Goal: Task Accomplishment & Management: Manage account settings

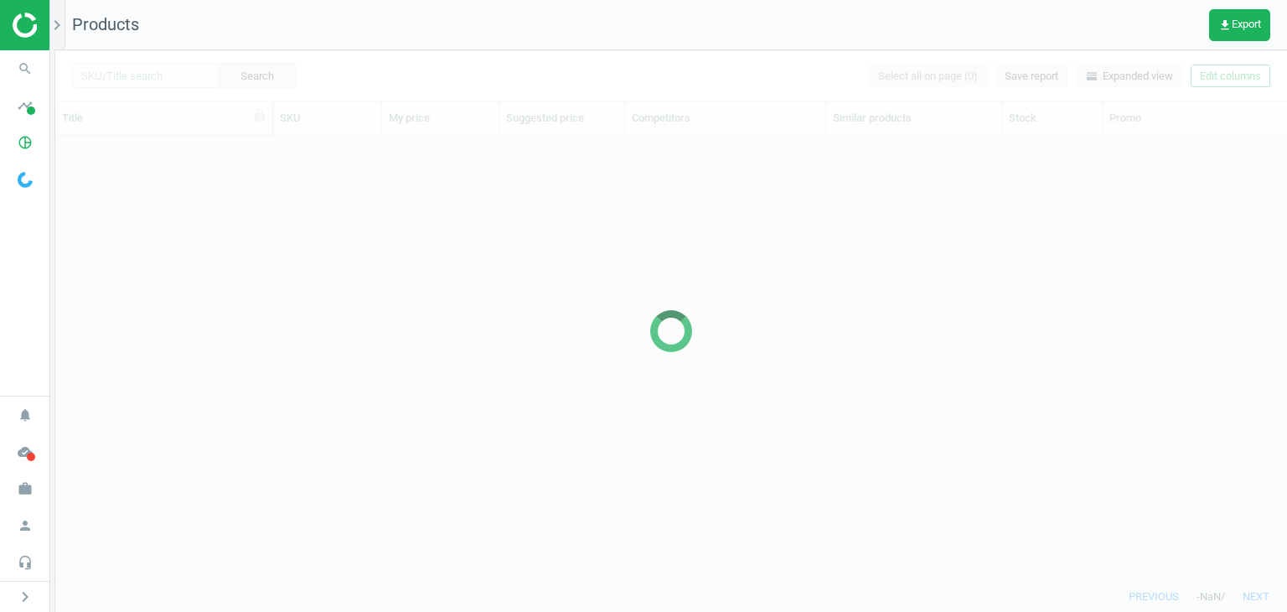
scroll to position [420, 1218]
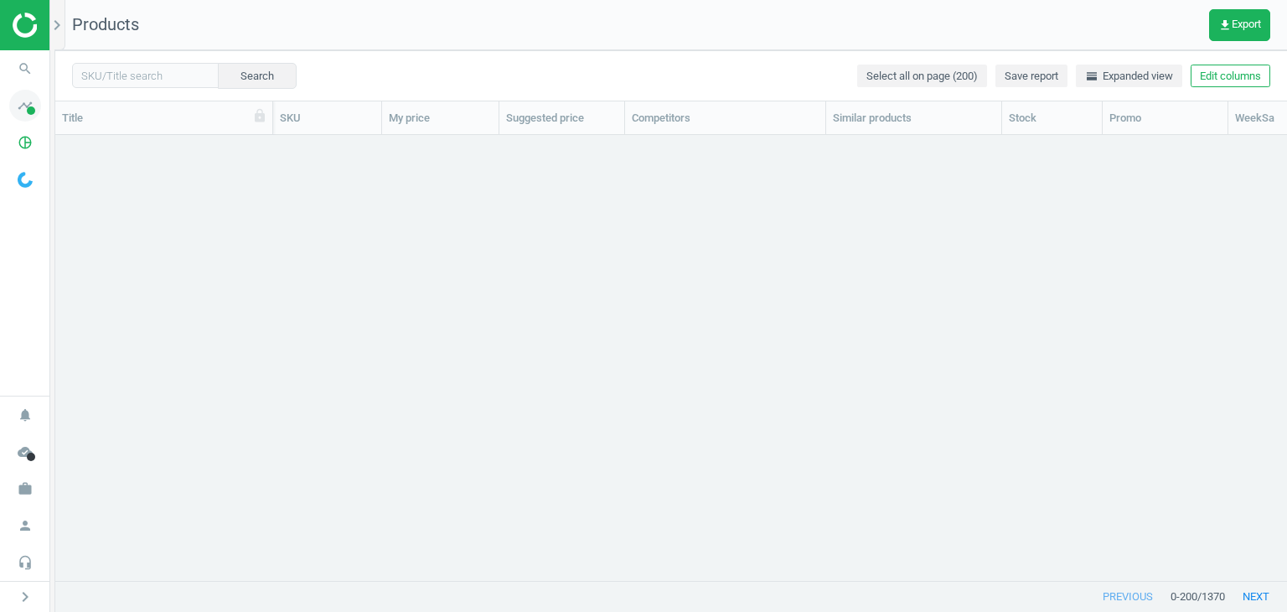
click at [34, 111] on span at bounding box center [31, 110] width 8 height 8
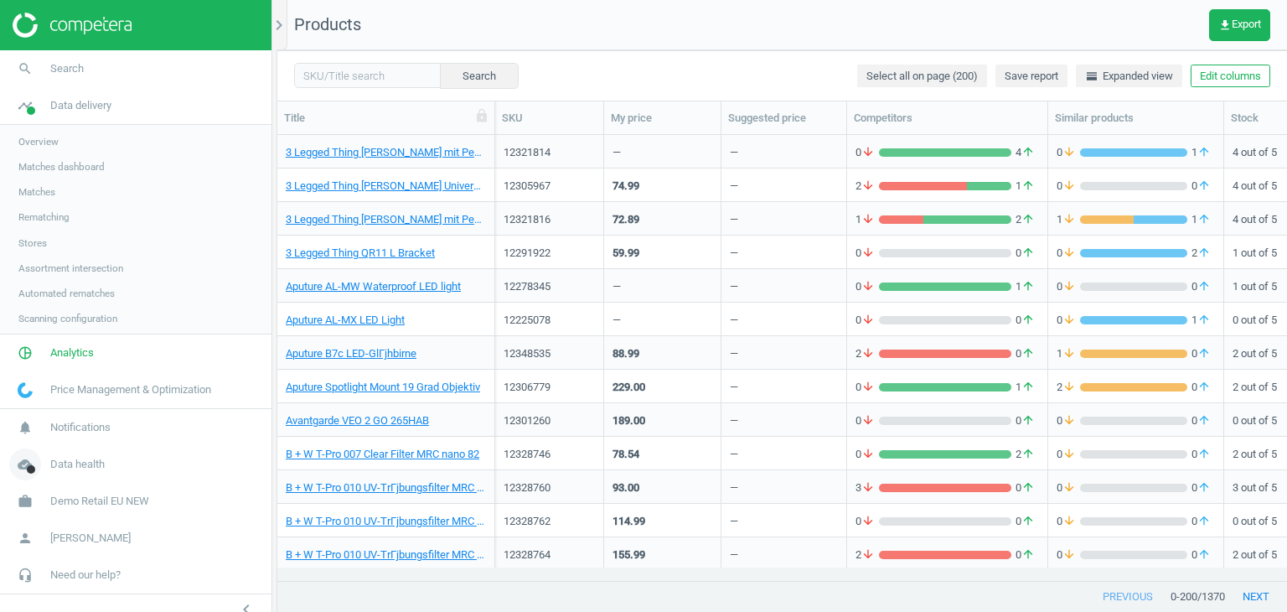
scroll to position [13, 13]
click at [84, 499] on span "Demo Retail EU NEW" at bounding box center [99, 502] width 99 height 15
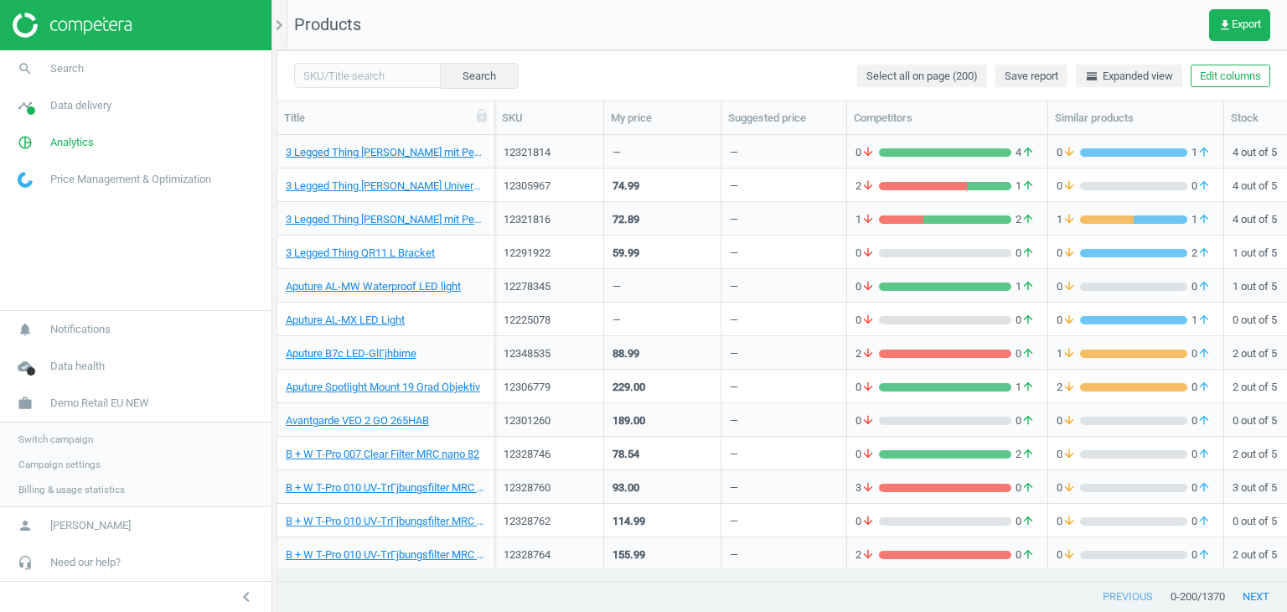
click at [70, 440] on span "Switch campaign" at bounding box center [55, 438] width 75 height 13
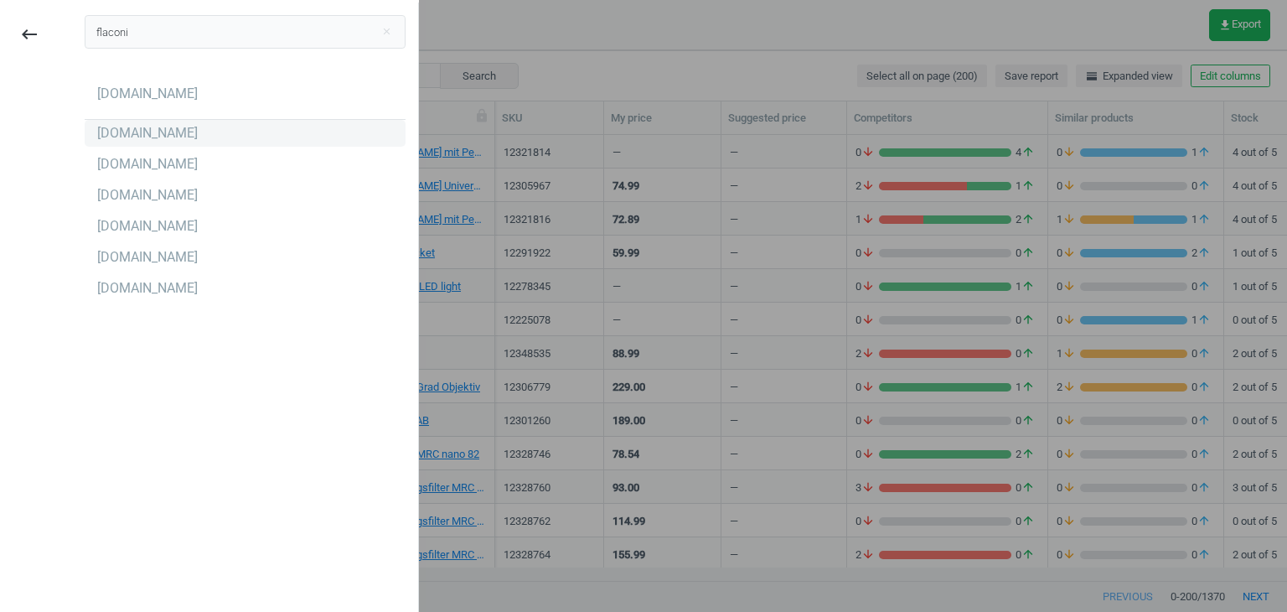
type input "flaconi"
click at [136, 131] on div "[DOMAIN_NAME]" at bounding box center [147, 133] width 101 height 18
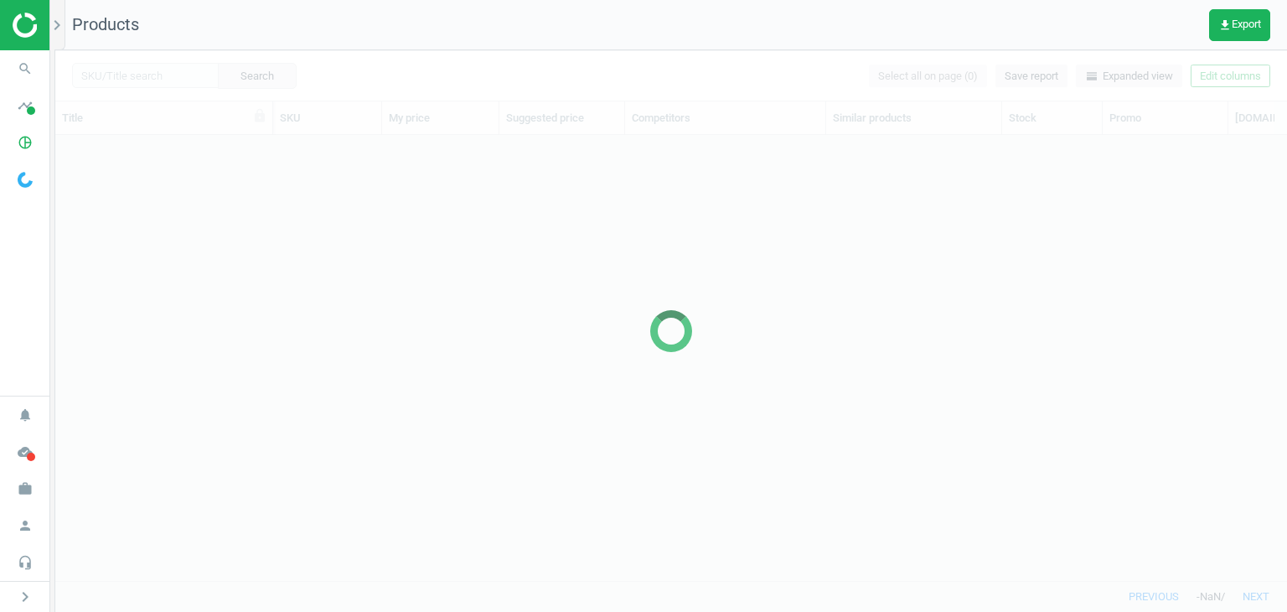
scroll to position [420, 1218]
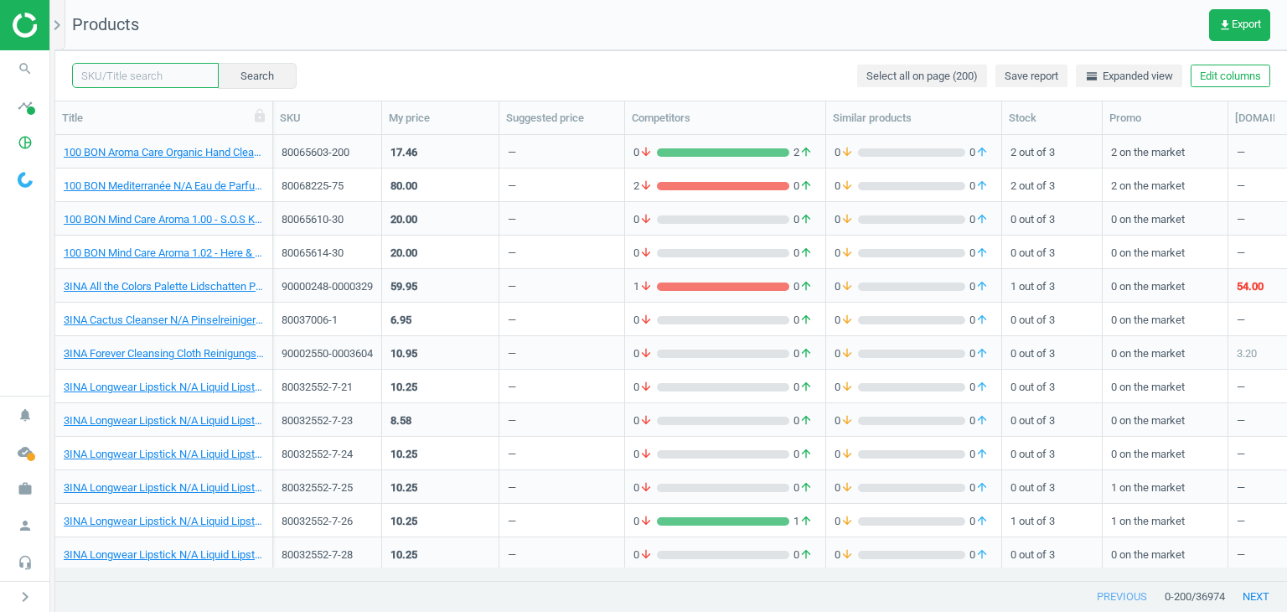
click at [133, 71] on input "text" at bounding box center [145, 75] width 147 height 25
paste input "80072739-150"
type input "80072739-150"
click at [267, 85] on button "Search" at bounding box center [256, 75] width 79 height 25
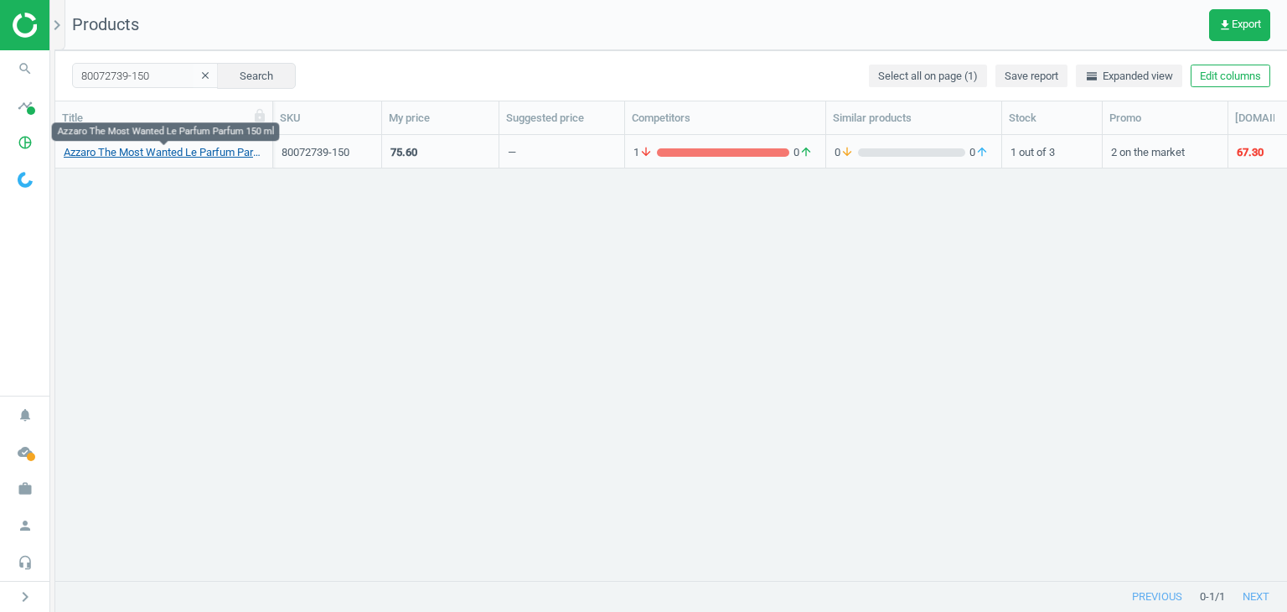
click at [202, 148] on link "Azzaro The Most Wanted Le Parfum Parfum 150 ml" at bounding box center [164, 152] width 200 height 15
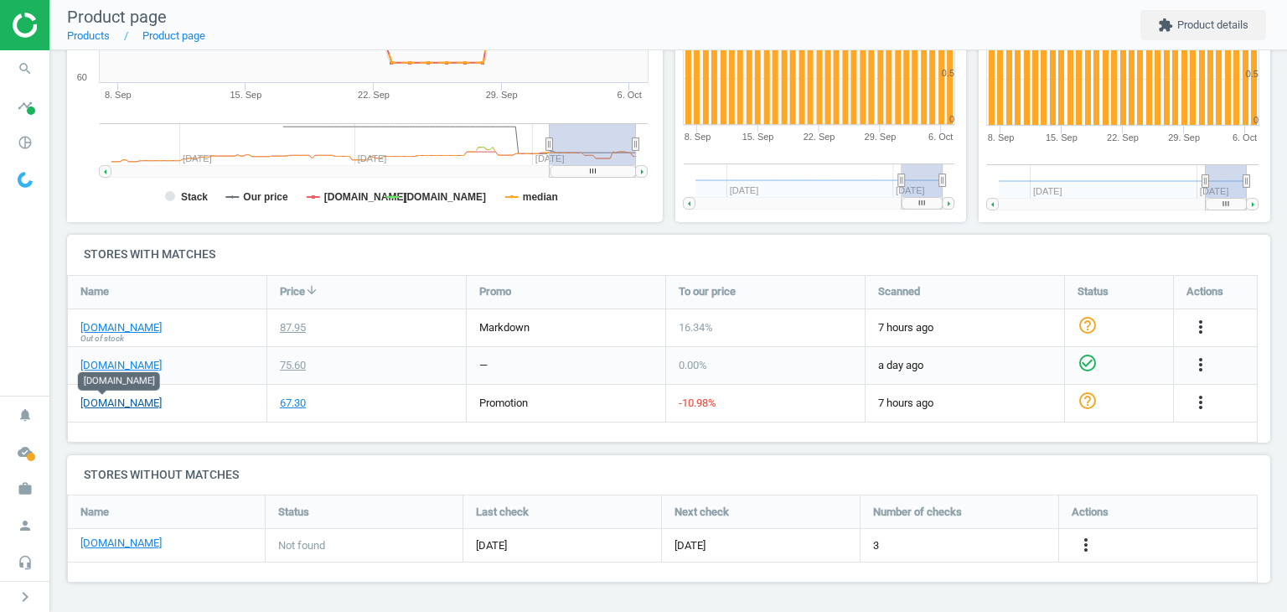
click at [109, 403] on link "[DOMAIN_NAME]" at bounding box center [120, 403] width 81 height 15
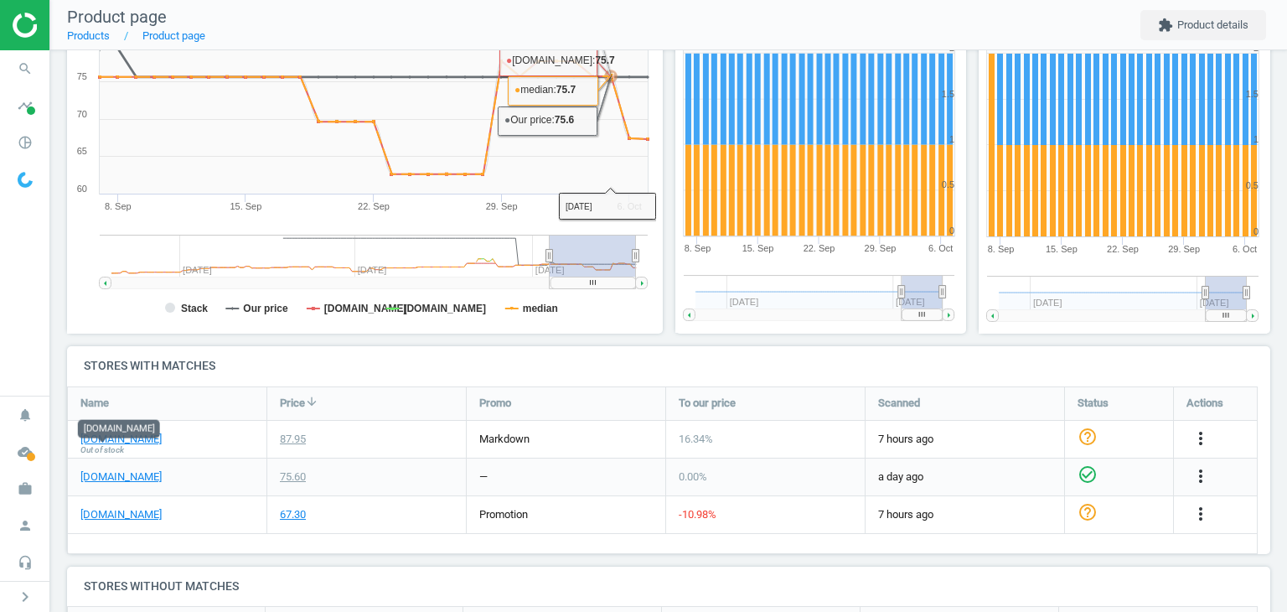
scroll to position [335, 0]
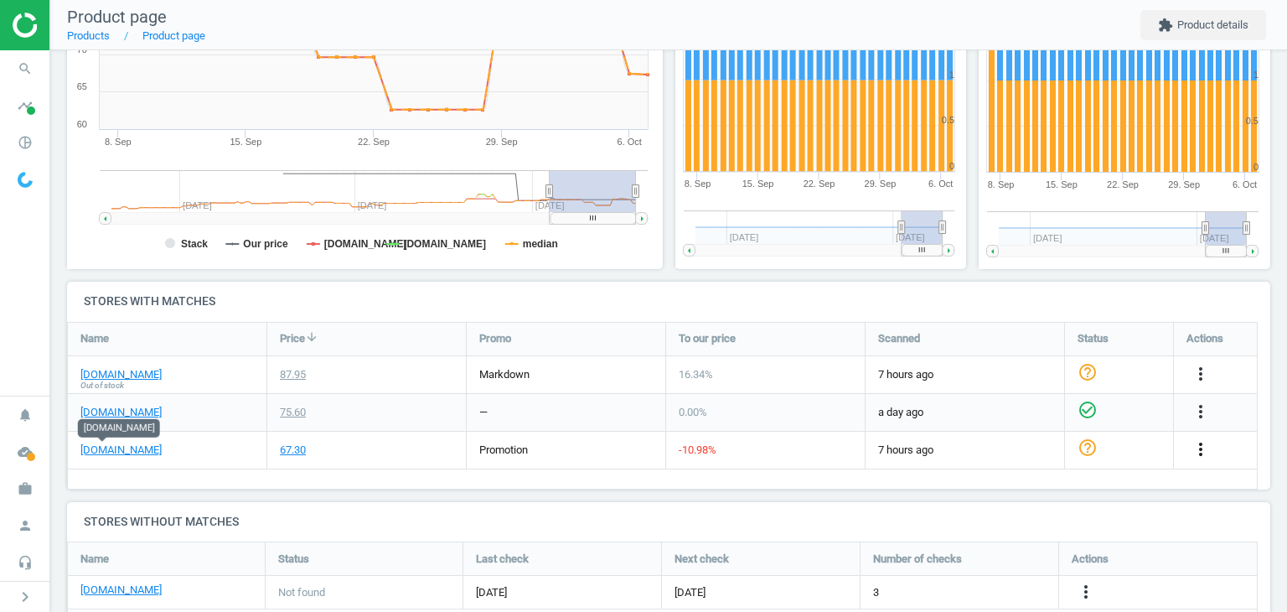
click at [1197, 457] on icon "more_vert" at bounding box center [1201, 449] width 20 height 20
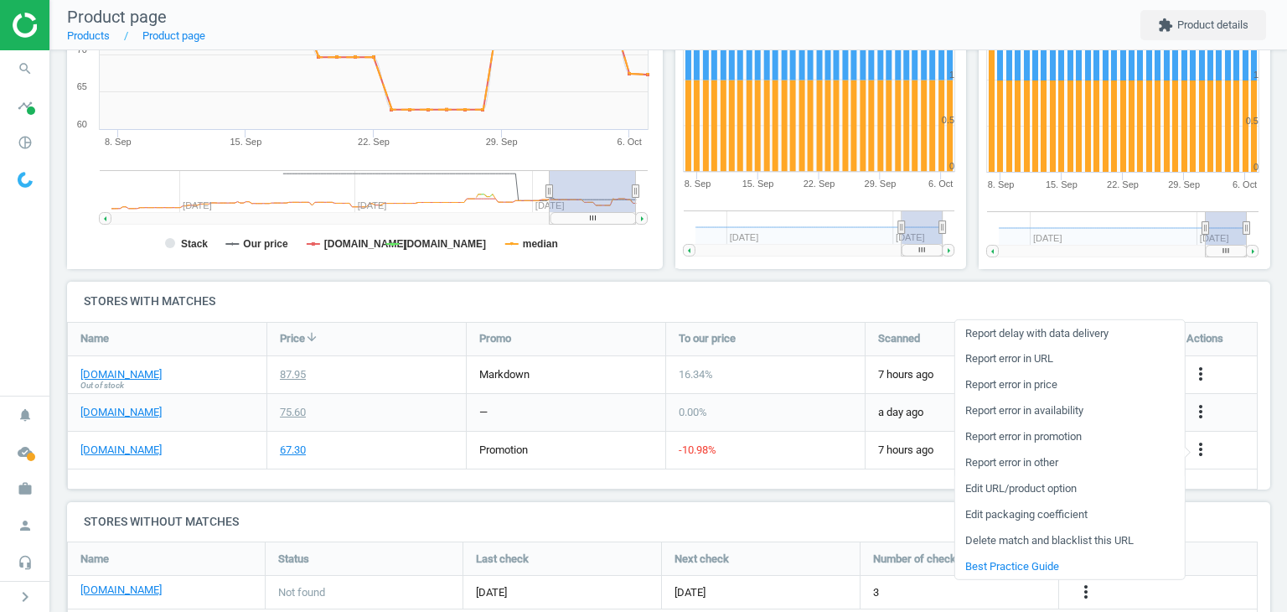
click at [1032, 487] on link "Edit URL/product option" at bounding box center [1069, 488] width 230 height 26
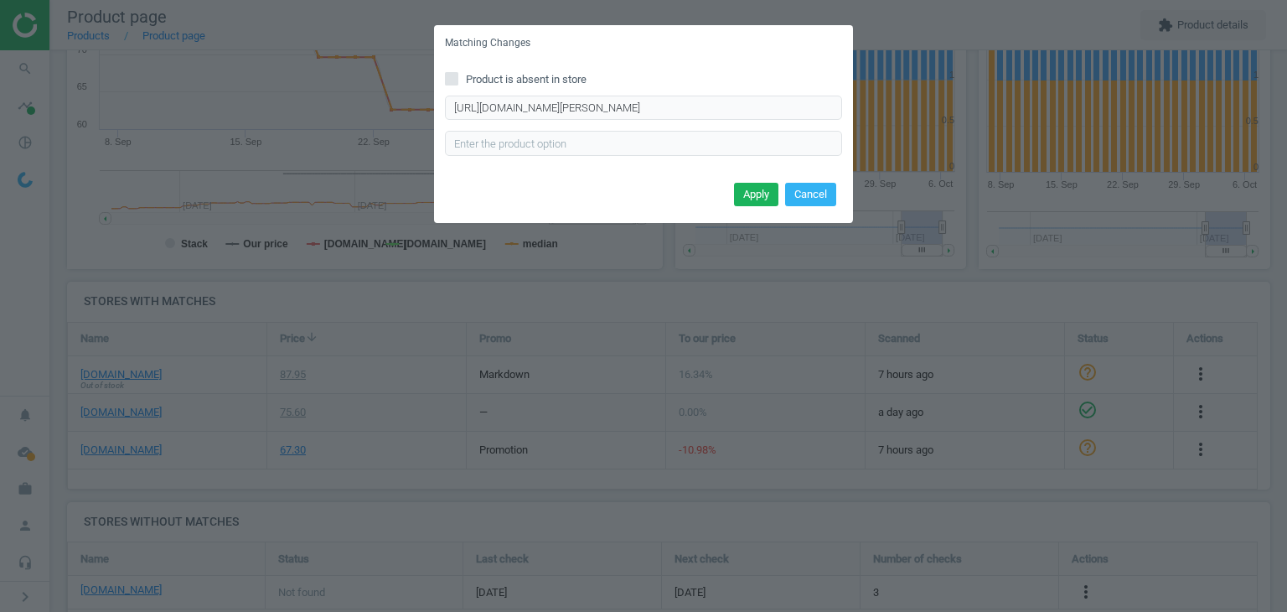
click at [484, 78] on span "Product is absent in store" at bounding box center [526, 79] width 127 height 15
click at [458, 78] on input "Product is absent in store" at bounding box center [452, 78] width 11 height 11
checkbox input "true"
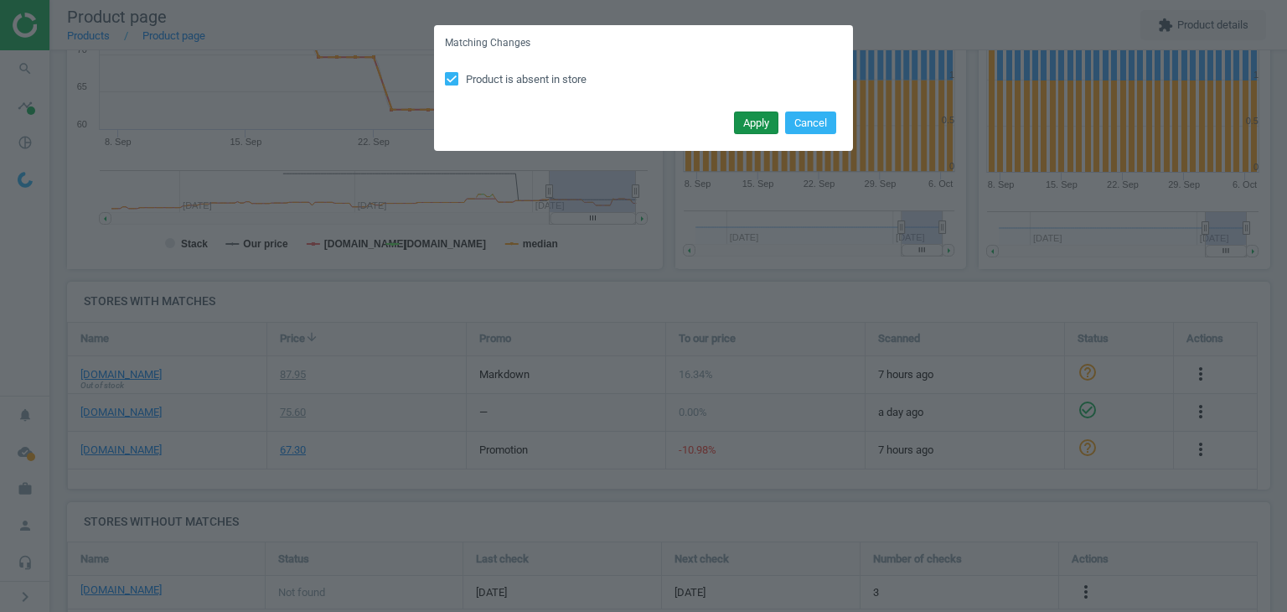
click at [759, 125] on button "Apply" at bounding box center [756, 122] width 44 height 23
